Goal: Task Accomplishment & Management: Use online tool/utility

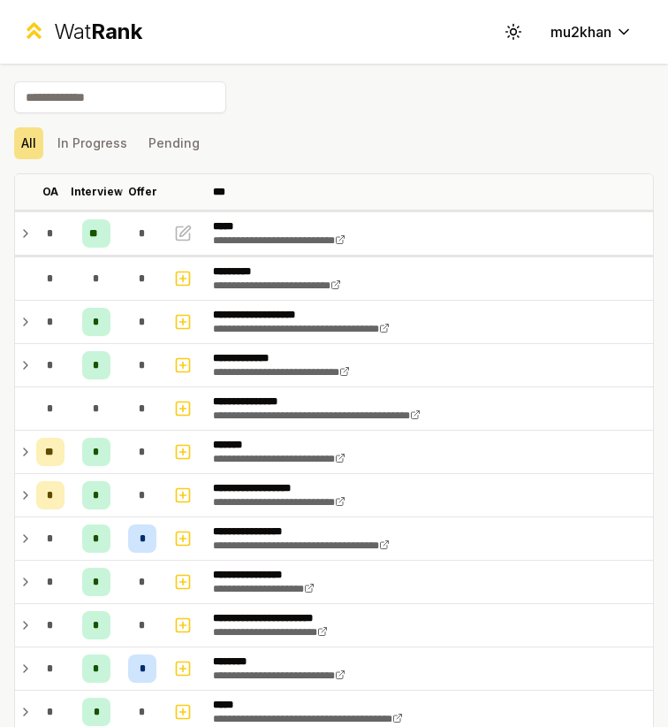
click at [128, 103] on input at bounding box center [120, 97] width 212 height 32
click at [295, 149] on div "All In Progress Pending" at bounding box center [334, 143] width 640 height 32
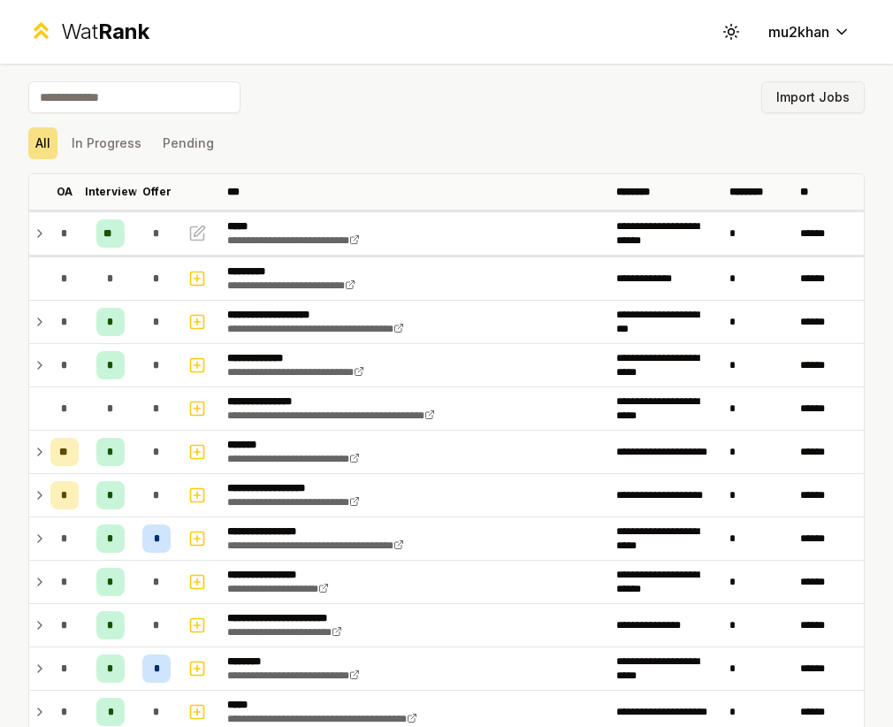
click at [668, 87] on button "Import Jobs" at bounding box center [812, 97] width 103 height 32
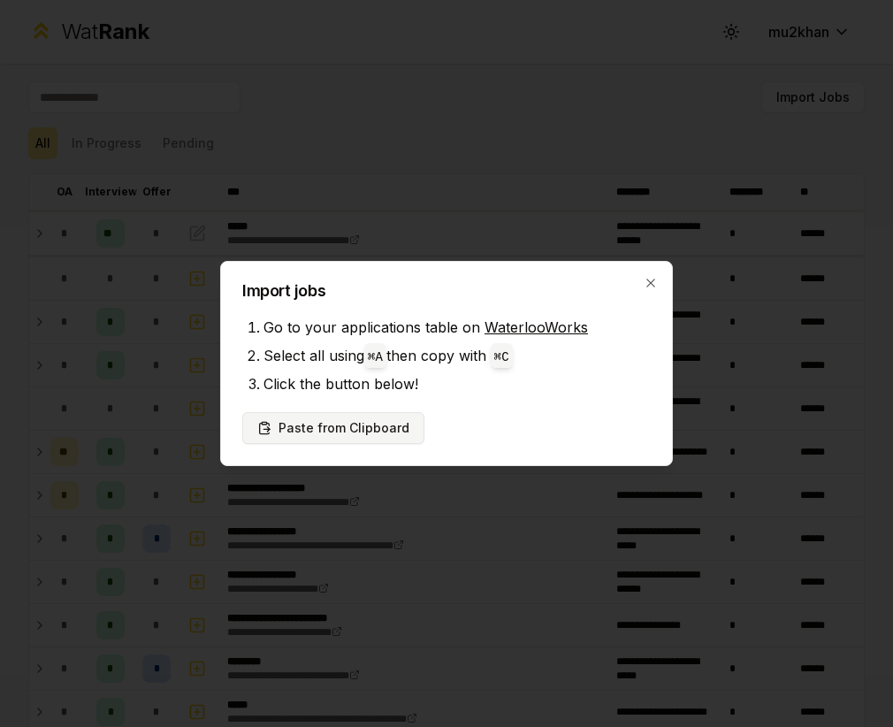
click at [378, 427] on button "Paste from Clipboard" at bounding box center [333, 428] width 182 height 32
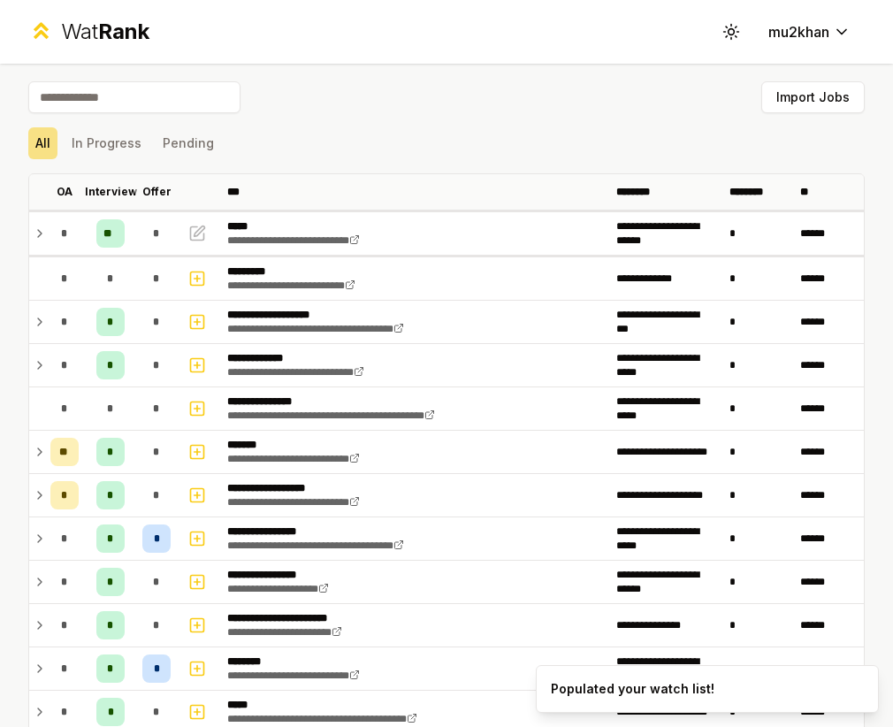
click at [133, 102] on input at bounding box center [134, 97] width 212 height 32
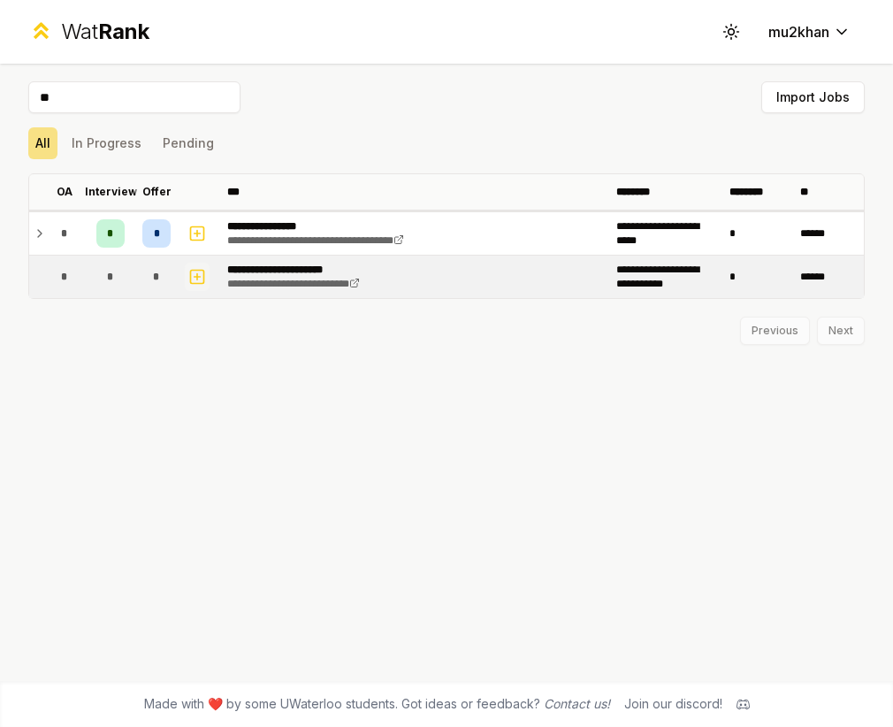
type input "*"
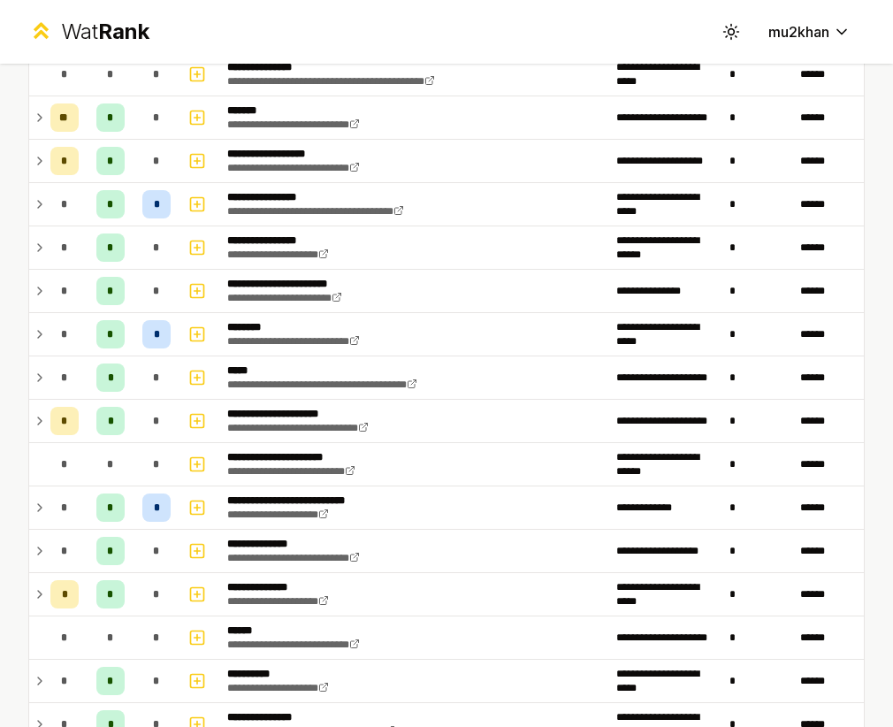
scroll to position [62, 0]
